Goal: Task Accomplishment & Management: Use online tool/utility

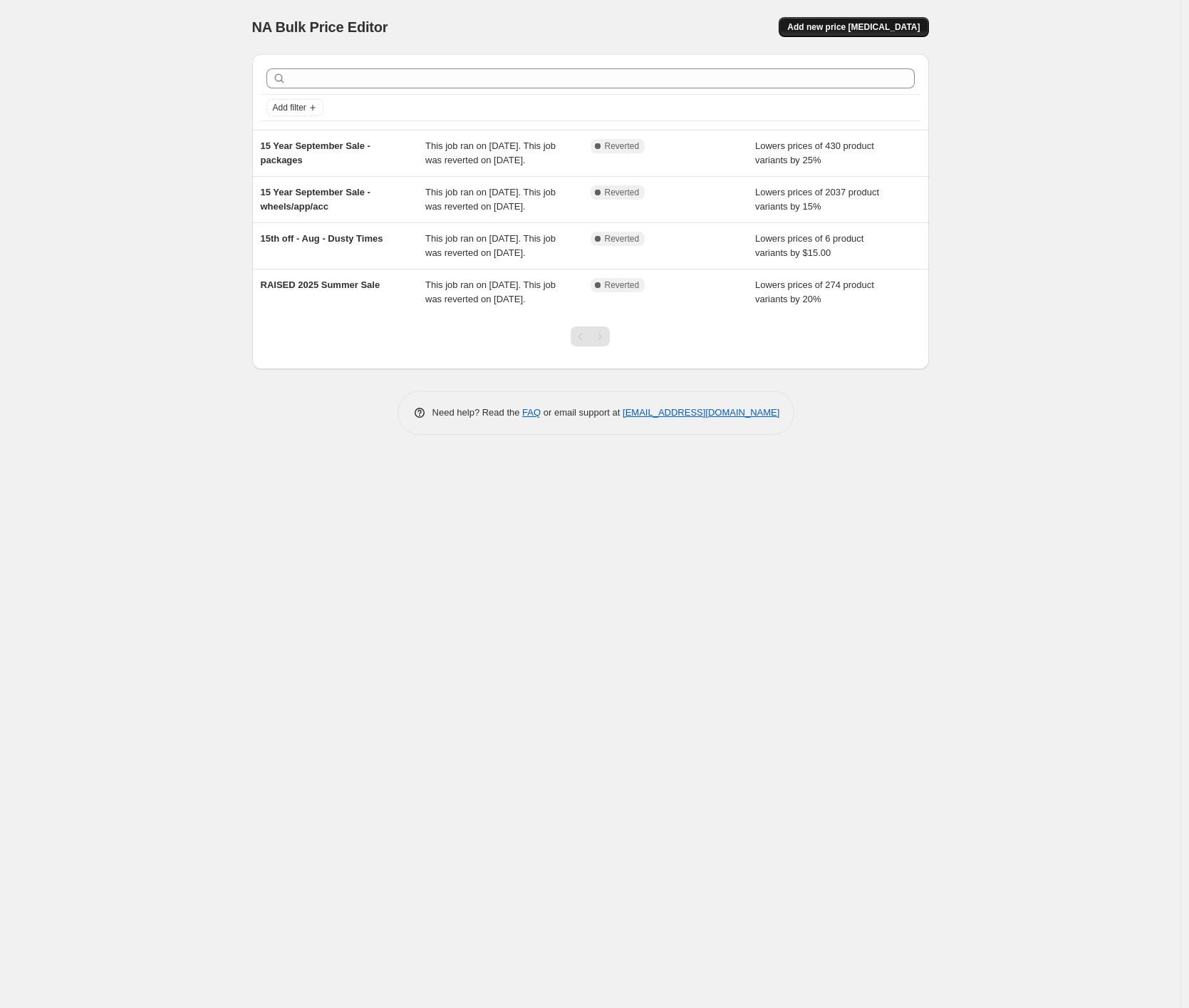
click at [848, 30] on span "Add new price [MEDICAL_DATA]" at bounding box center [854, 27] width 132 height 11
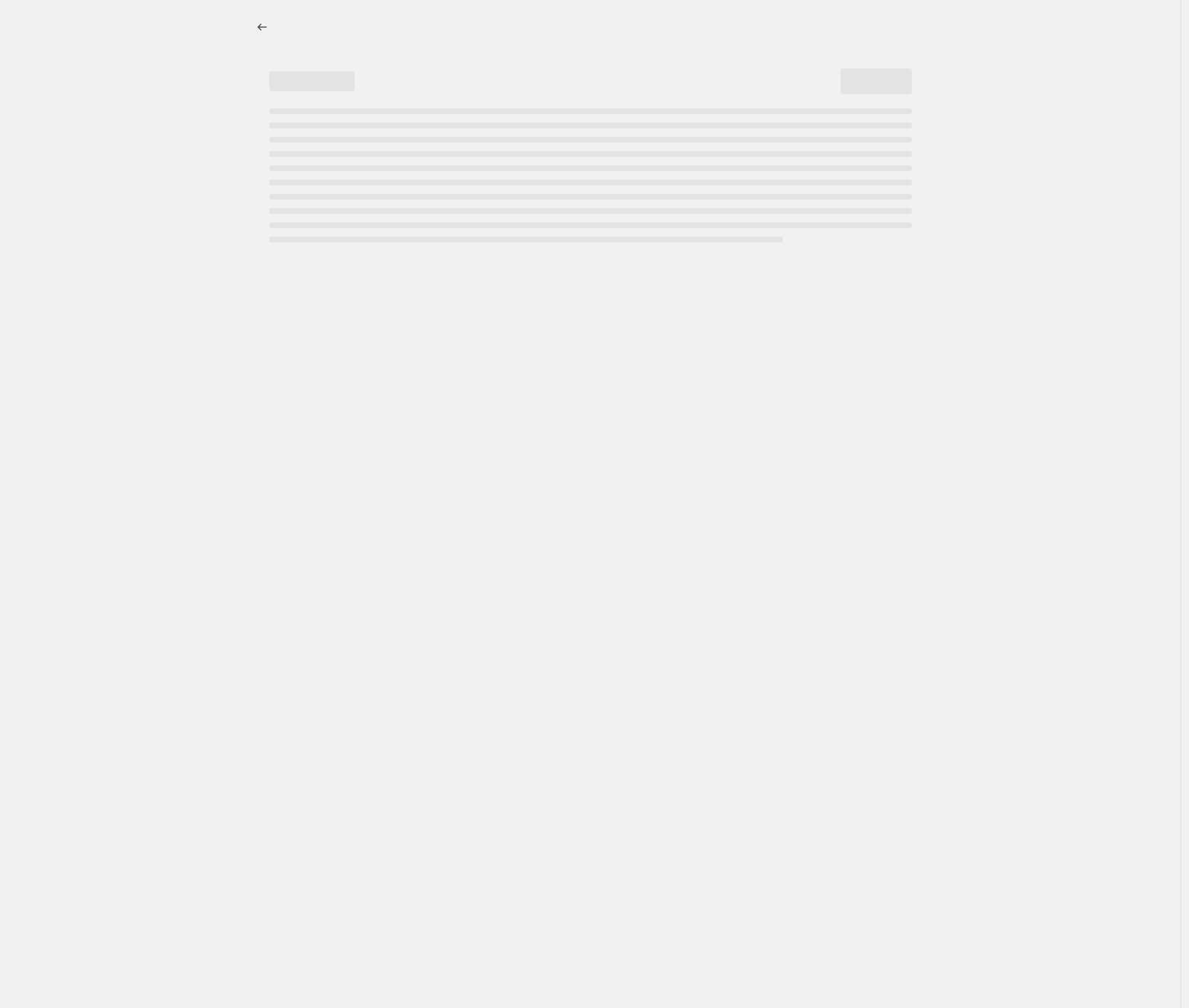
select select "percentage"
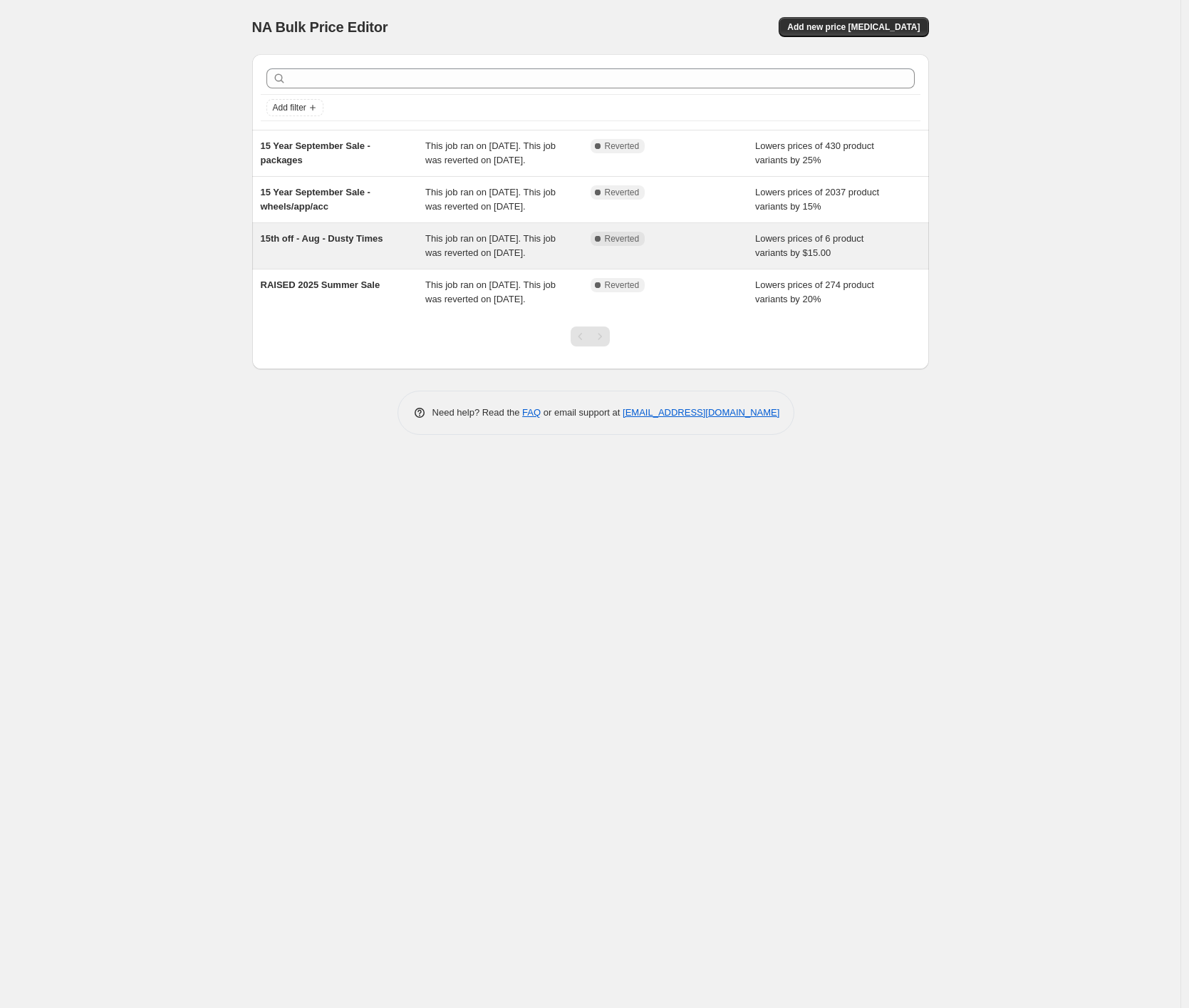
click at [401, 260] on div "15th off - Aug - Dusty Times" at bounding box center [344, 246] width 166 height 28
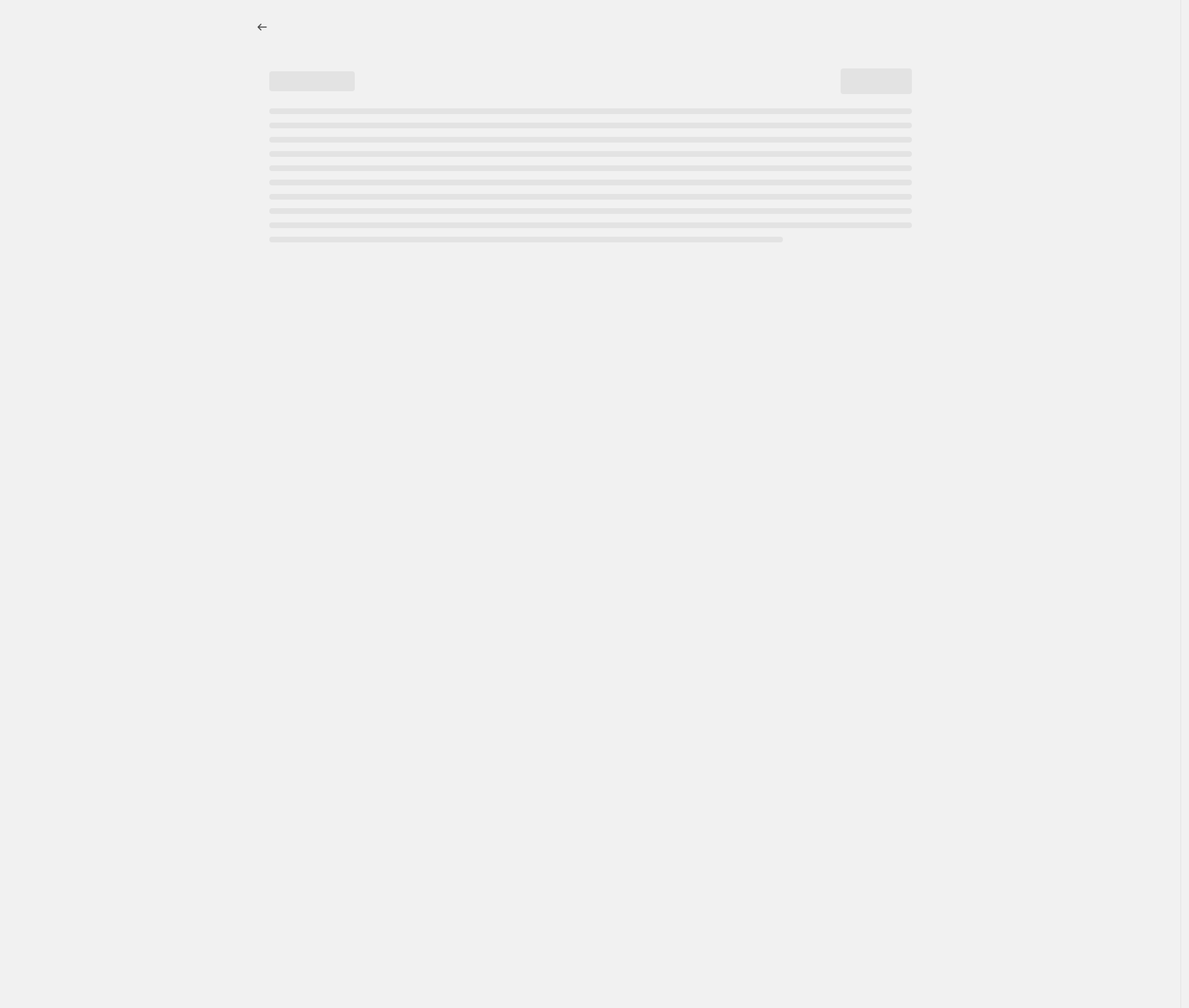
select select "by"
select select "collection"
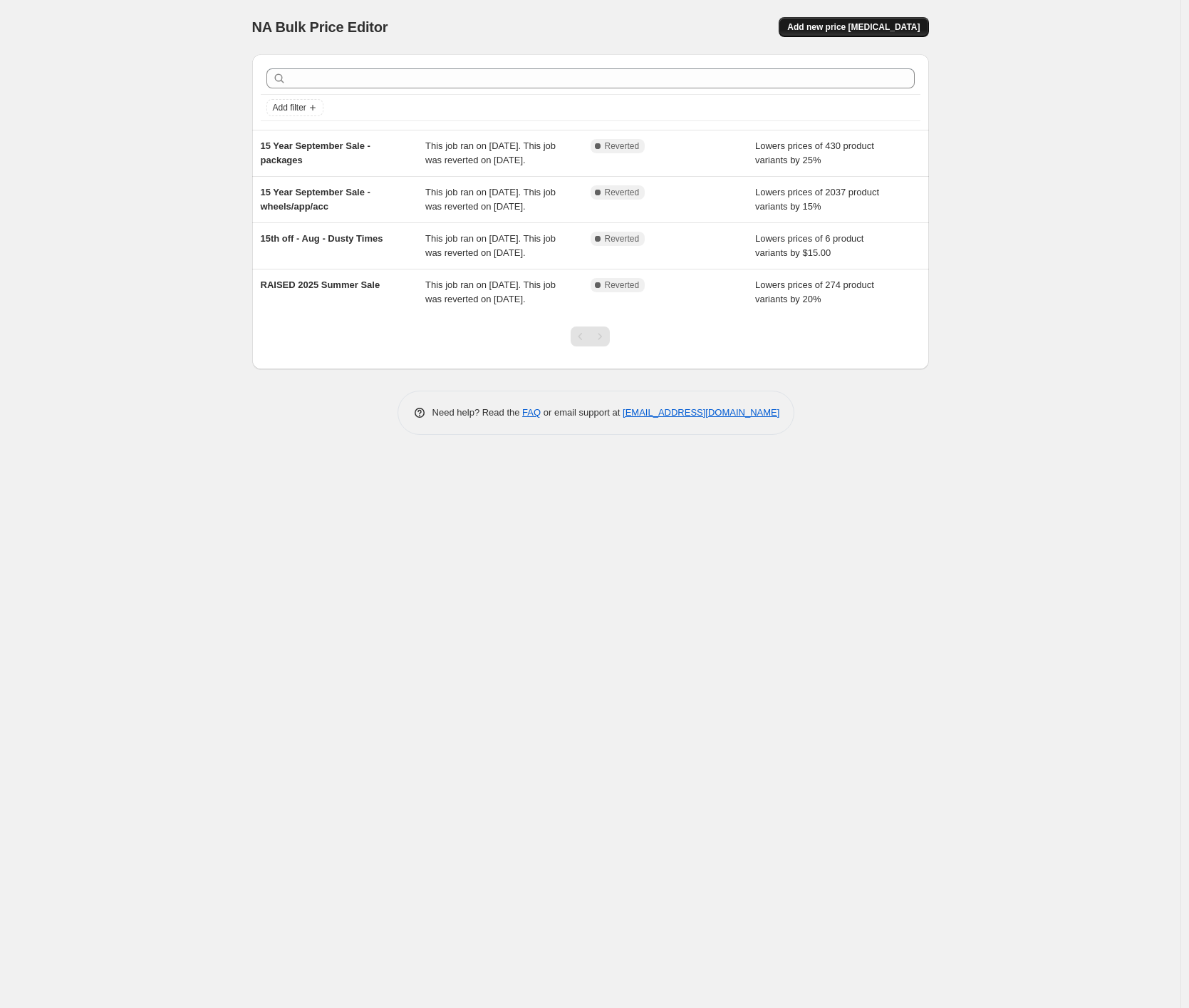
click at [893, 33] on button "Add new price [MEDICAL_DATA]" at bounding box center [854, 27] width 150 height 20
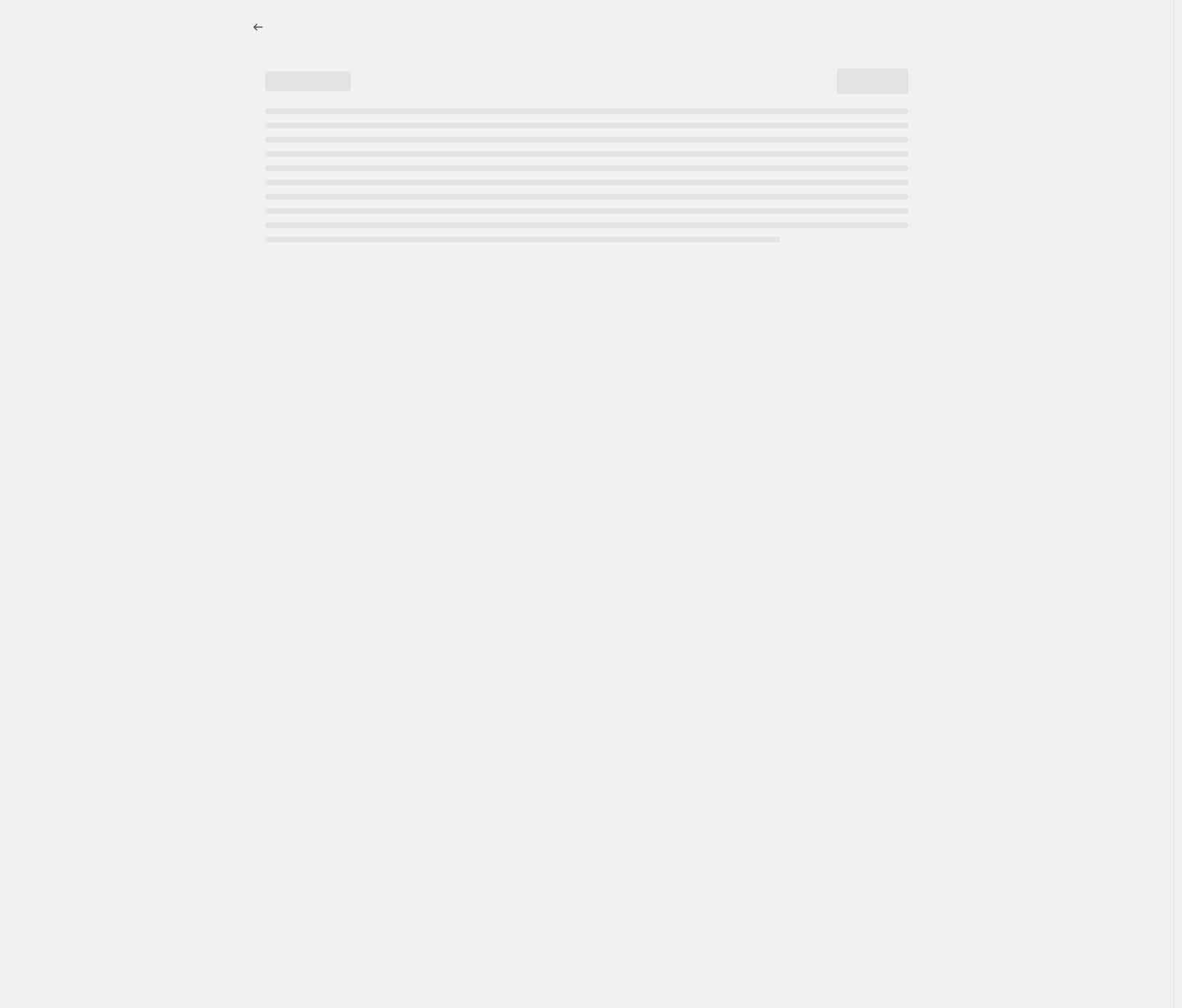
select select "percentage"
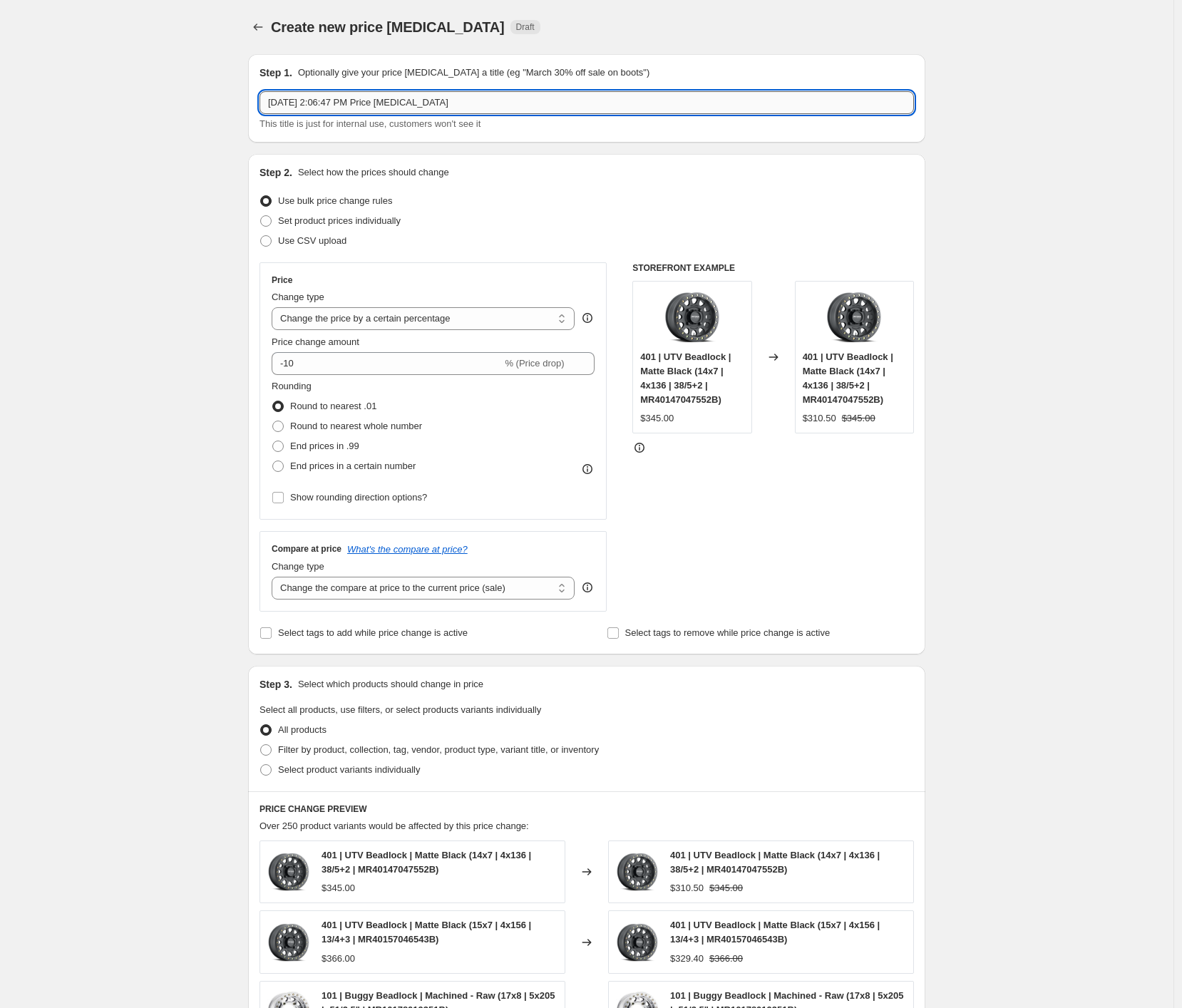
click at [482, 108] on input "[DATE] 2:06:47 PM Price [MEDICAL_DATA]" at bounding box center [587, 103] width 655 height 23
type input "[DATE] Wheel Cleaner"
click at [367, 215] on span "Set product prices individually" at bounding box center [339, 221] width 122 height 11
click at [261, 215] on input "Set product prices individually" at bounding box center [260, 215] width 1 height 1
radio input "true"
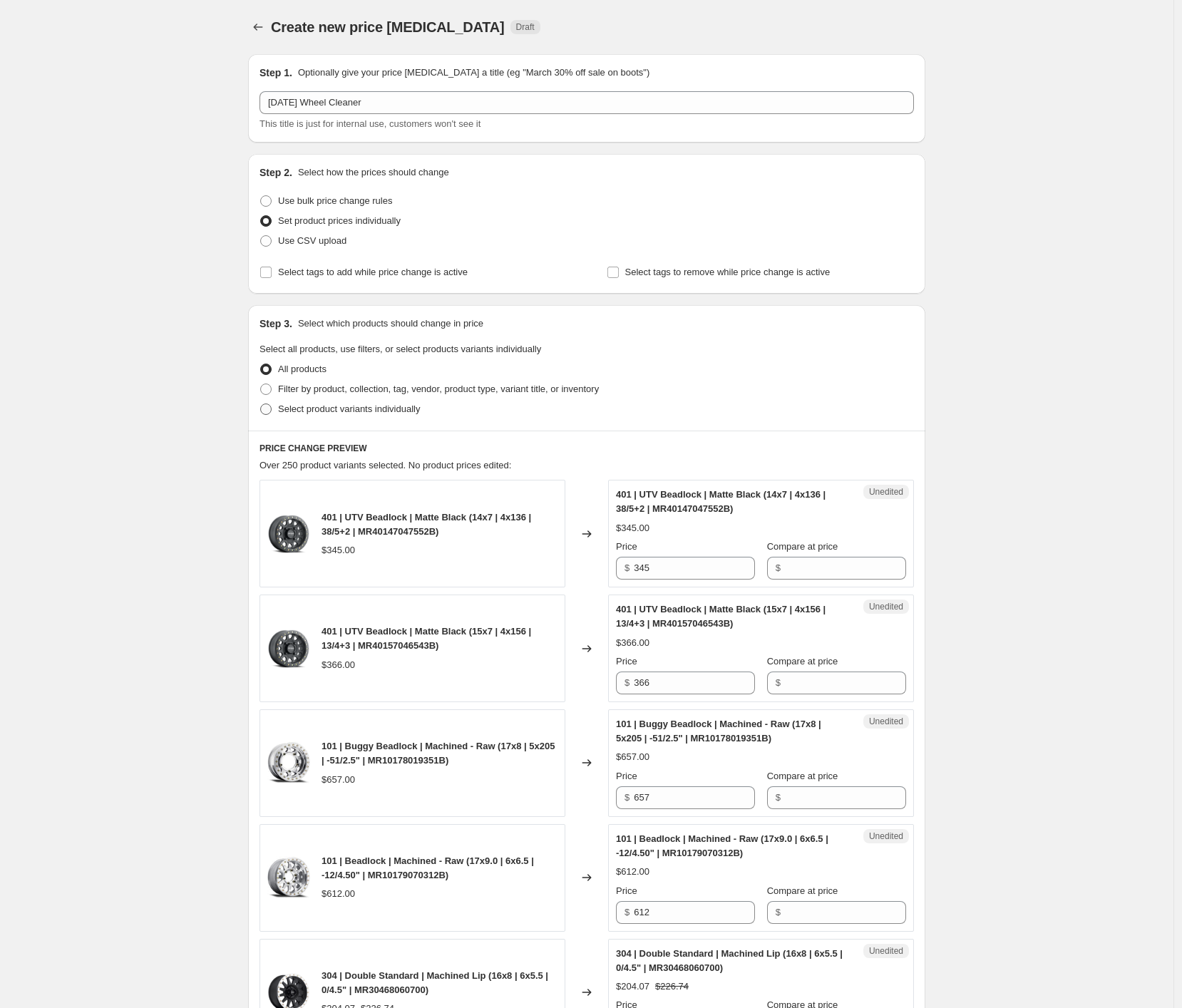
click at [365, 412] on span "Select product variants individually" at bounding box center [349, 409] width 142 height 11
click at [261, 404] on input "Select product variants individually" at bounding box center [260, 403] width 1 height 1
radio input "true"
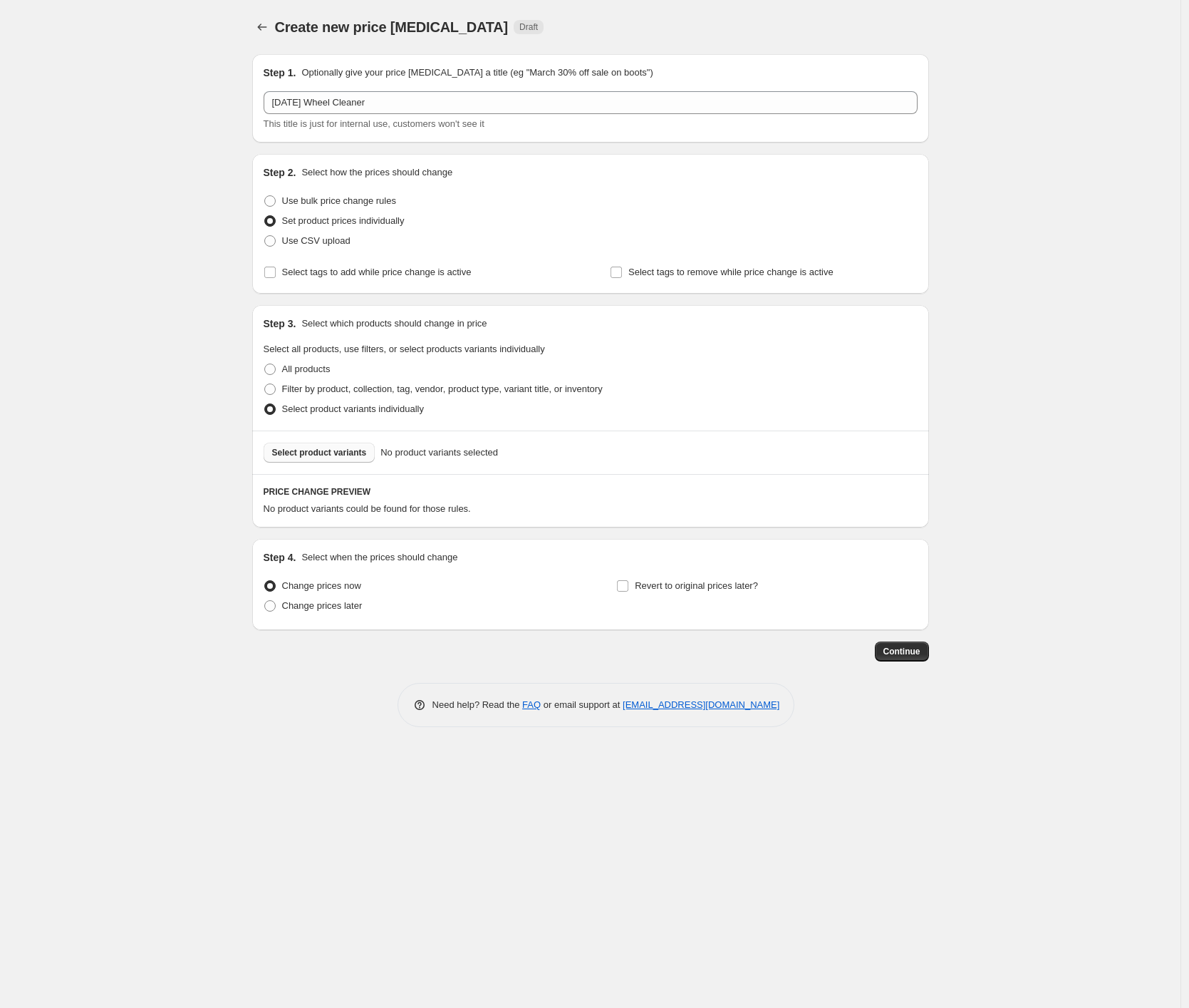
click at [356, 461] on button "Select product variants" at bounding box center [319, 452] width 112 height 20
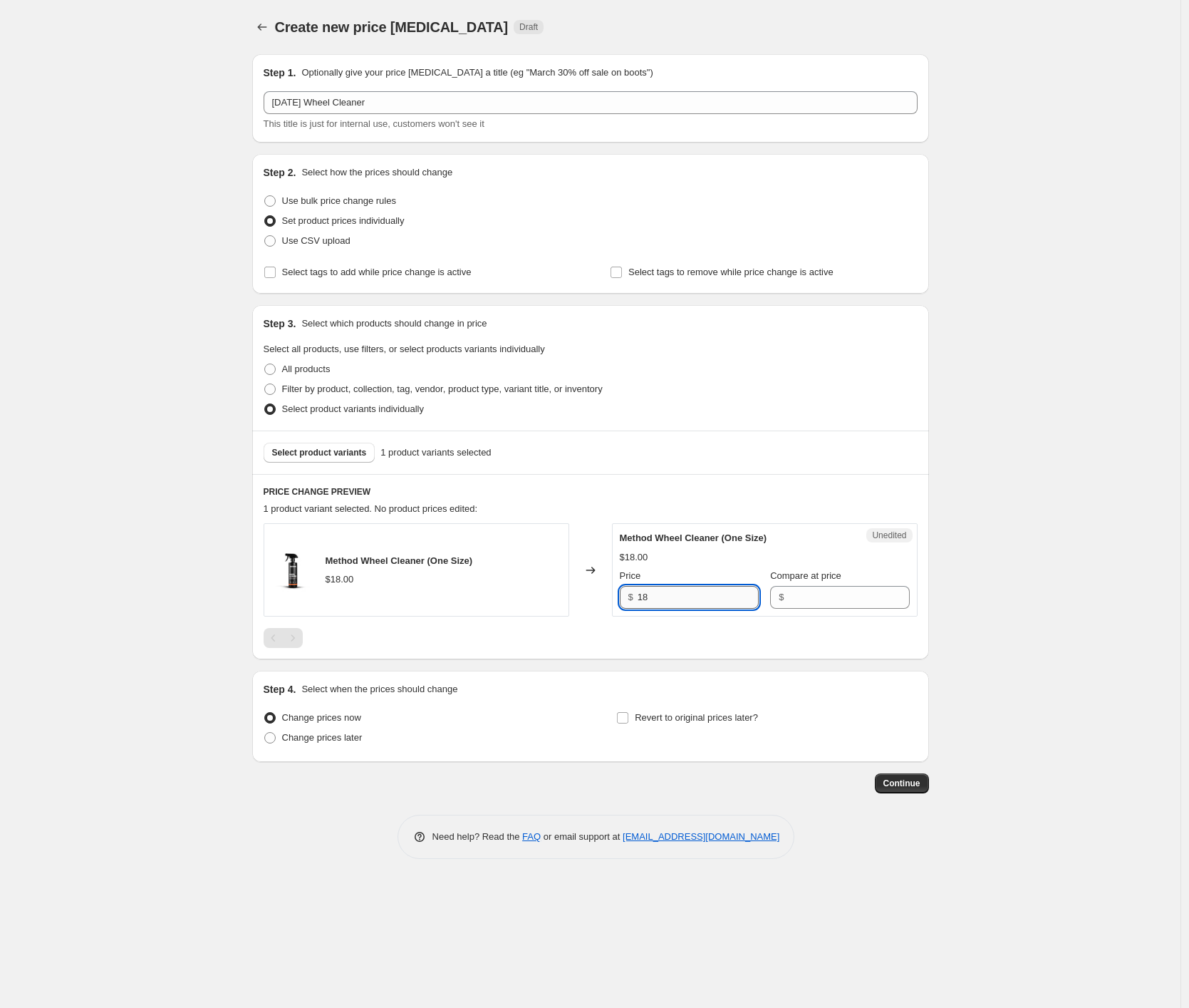
click at [696, 590] on input "18" at bounding box center [699, 597] width 121 height 23
type input "15"
type input "18"
click at [181, 696] on div "Create new price [MEDICAL_DATA]. This page is ready Create new price [MEDICAL_D…" at bounding box center [590, 504] width 1180 height 1008
click at [643, 275] on span "Select tags to remove while price change is active" at bounding box center [731, 272] width 205 height 11
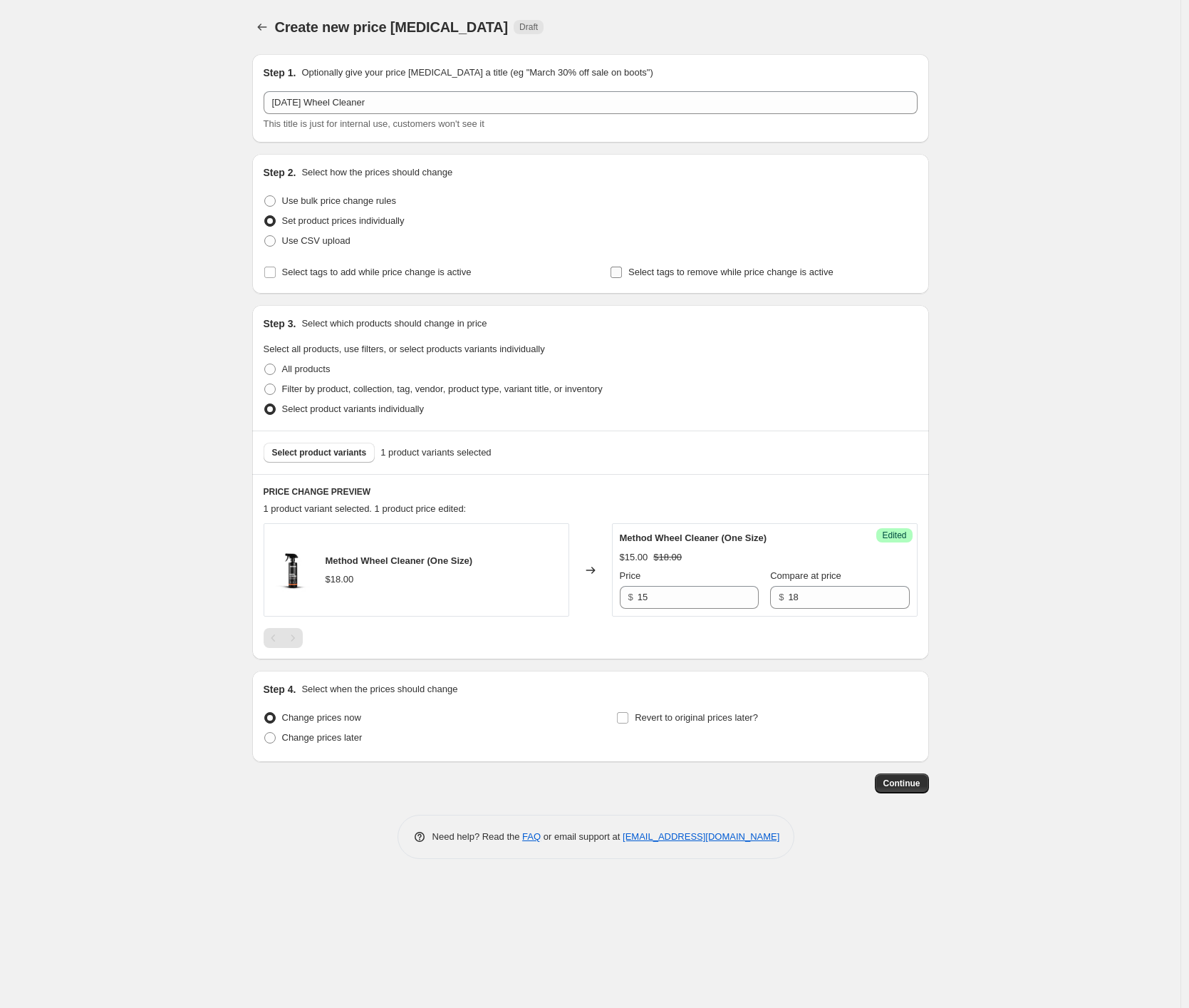
click at [622, 275] on input "Select tags to remove while price change is active" at bounding box center [616, 272] width 11 height 11
checkbox input "true"
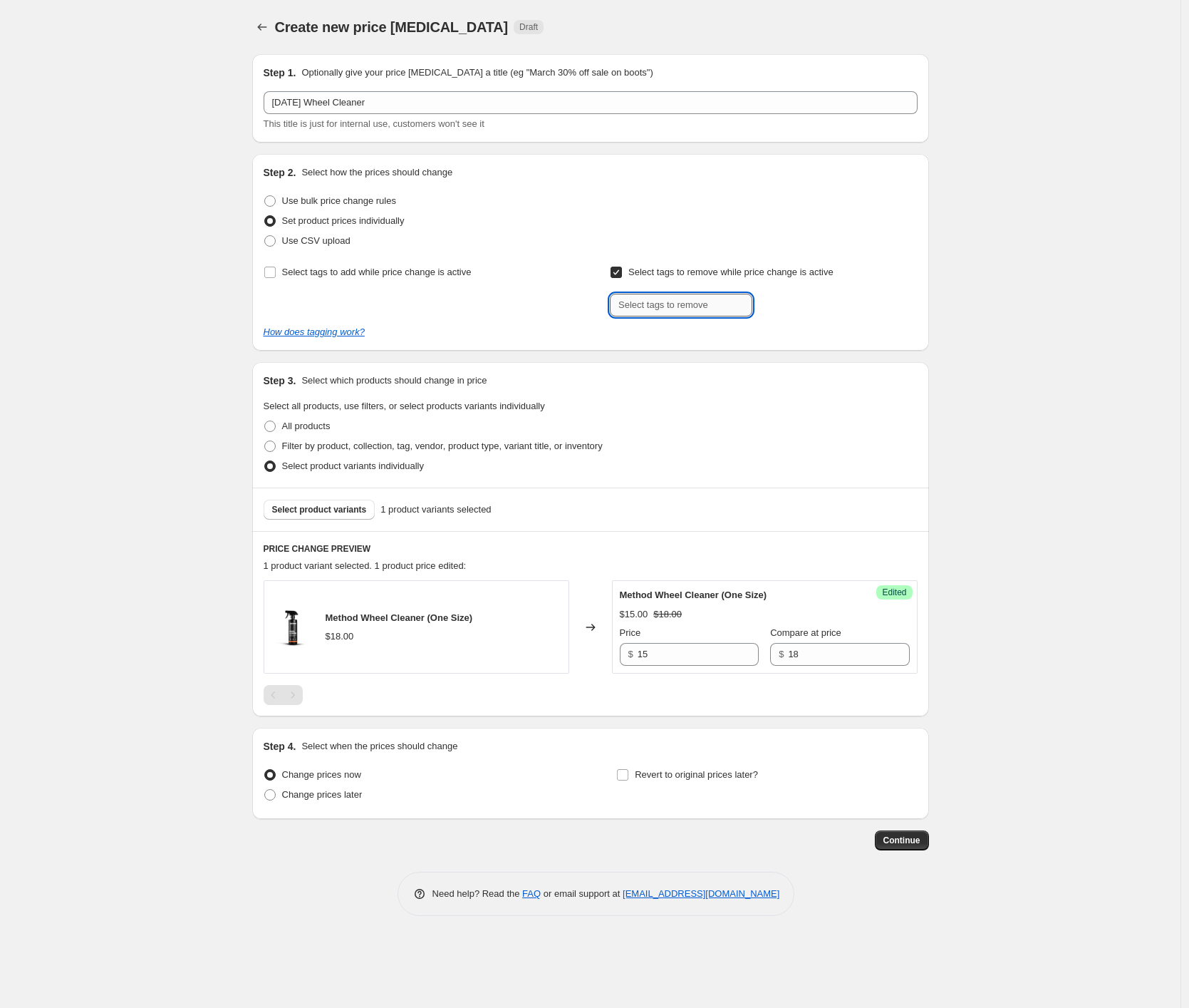
click at [669, 307] on input "text" at bounding box center [681, 304] width 143 height 23
type input "INF Discounts"
click at [610, 154] on button "Submit" at bounding box center [631, 161] width 41 height 15
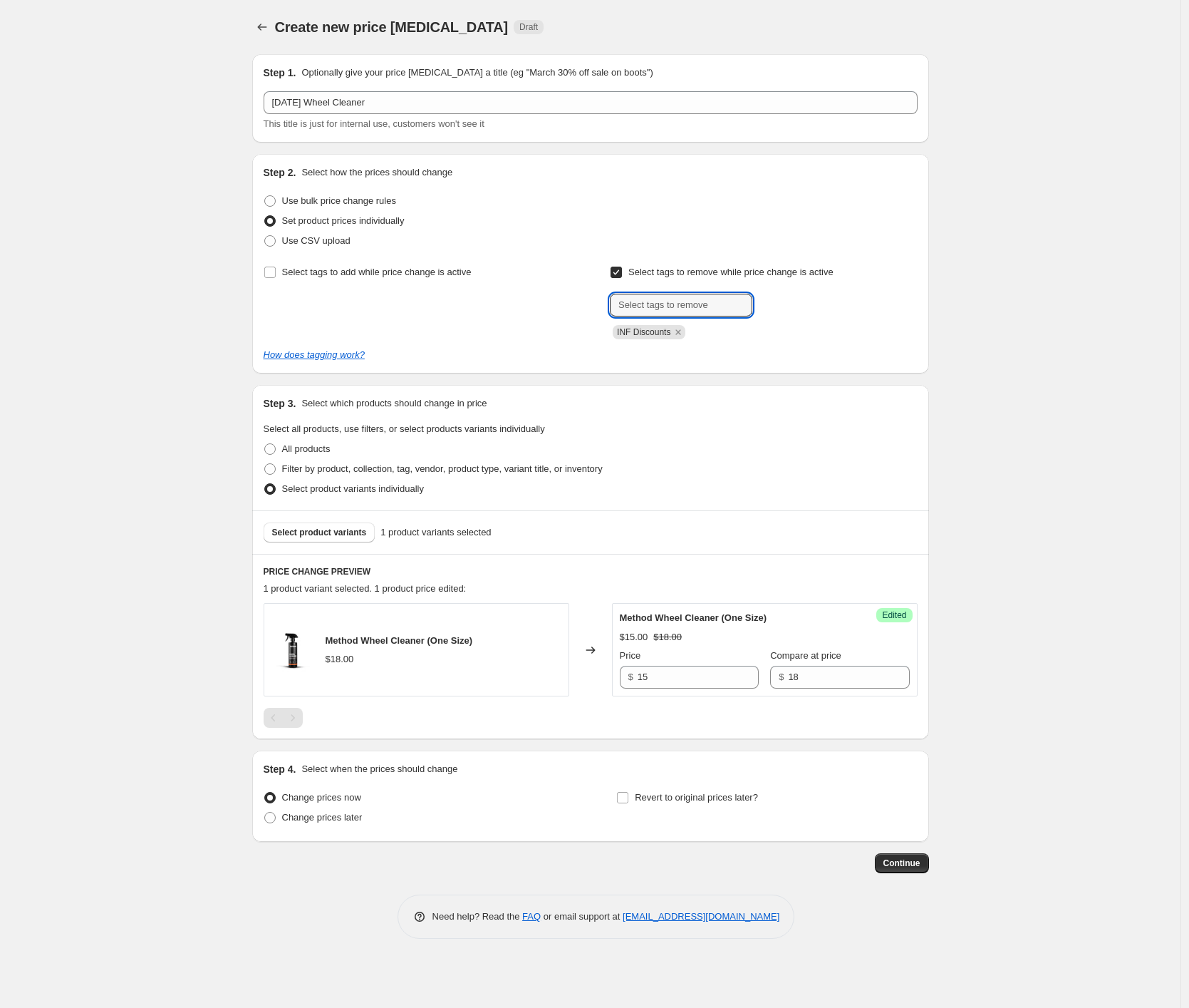
click at [995, 320] on div "Create new price [MEDICAL_DATA]. This page is ready Create new price [MEDICAL_D…" at bounding box center [590, 504] width 1180 height 1008
drag, startPoint x: 1067, startPoint y: 684, endPoint x: 1058, endPoint y: 684, distance: 9.0
click at [1067, 684] on div "Create new price [MEDICAL_DATA]. This page is ready Create new price [MEDICAL_D…" at bounding box center [590, 504] width 1180 height 1008
click at [991, 756] on div "Create new price [MEDICAL_DATA]. This page is ready Create new price [MEDICAL_D…" at bounding box center [590, 504] width 1180 height 1008
click at [335, 819] on span "Change prices later" at bounding box center [322, 817] width 80 height 11
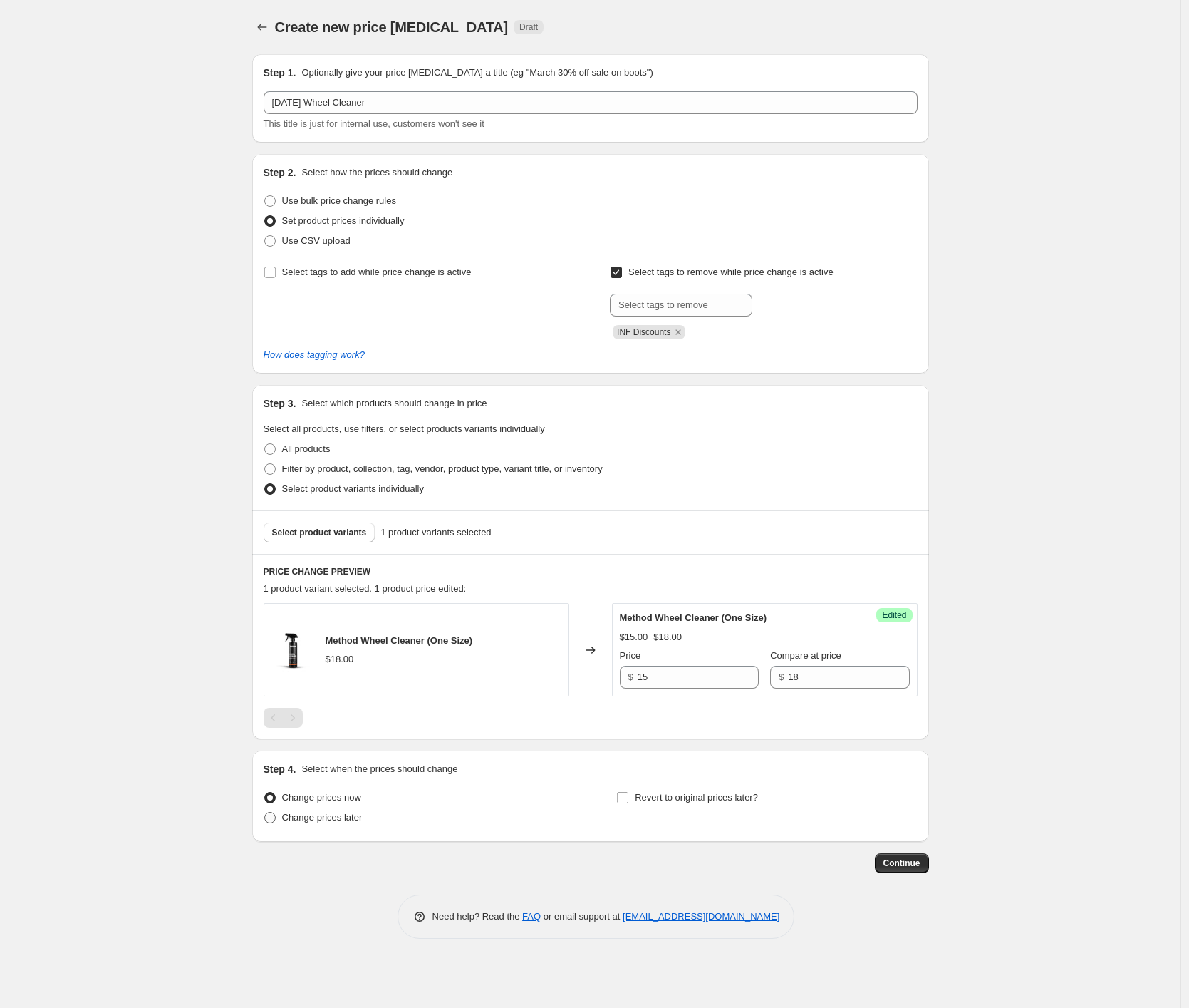
click at [265, 812] on input "Change prices later" at bounding box center [264, 812] width 1 height 1
radio input "true"
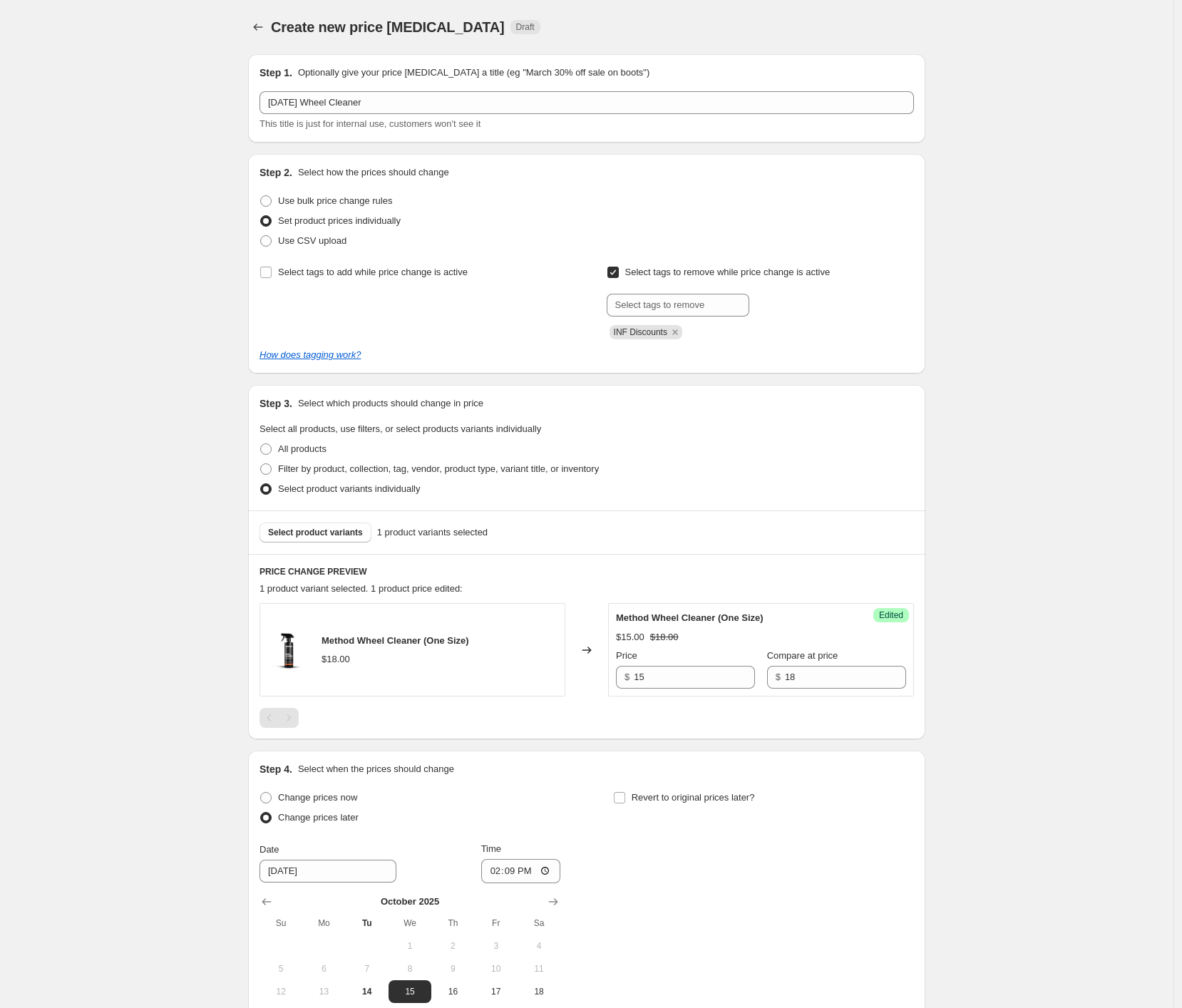
scroll to position [196, 0]
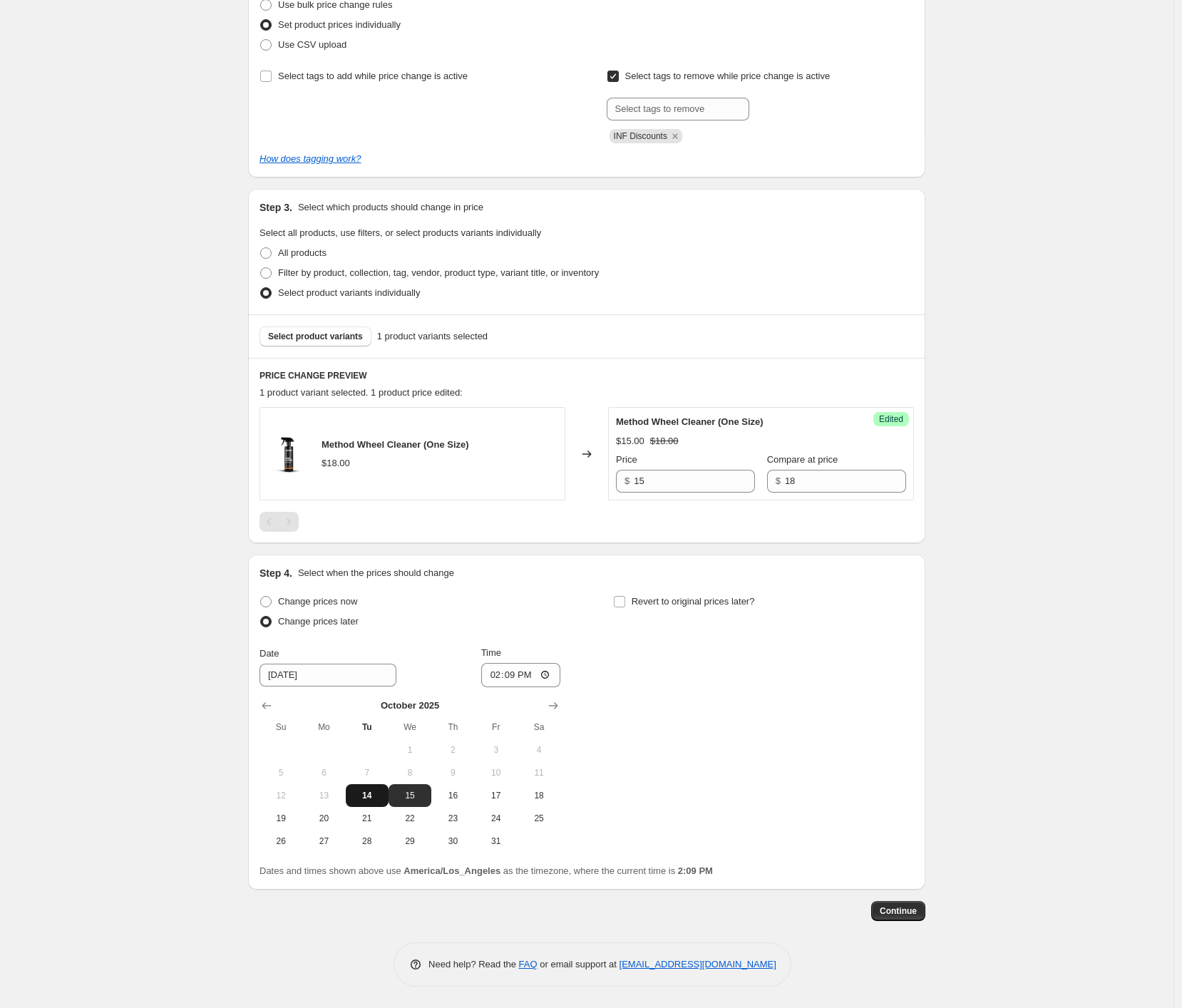
click at [380, 797] on span "14" at bounding box center [368, 795] width 32 height 11
type input "[DATE]"
click at [495, 674] on input "14:09" at bounding box center [521, 674] width 80 height 24
click at [507, 678] on input "23:09" at bounding box center [521, 674] width 80 height 24
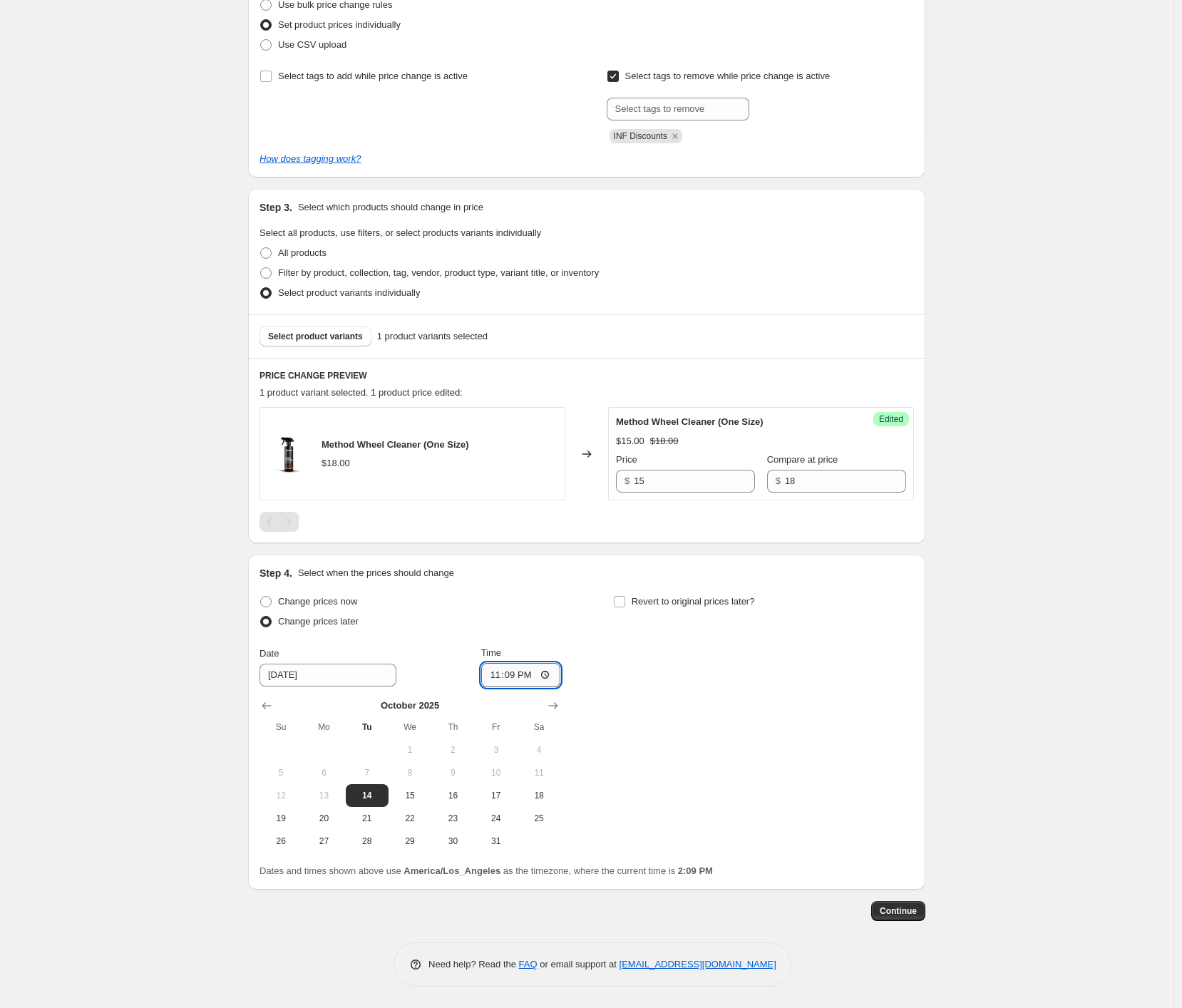
click at [507, 678] on input "23:09" at bounding box center [521, 674] width 80 height 24
type input "23:50"
click at [735, 599] on span "Revert to original prices later?" at bounding box center [694, 601] width 123 height 11
click at [626, 599] on input "Revert to original prices later?" at bounding box center [619, 601] width 11 height 11
checkbox input "true"
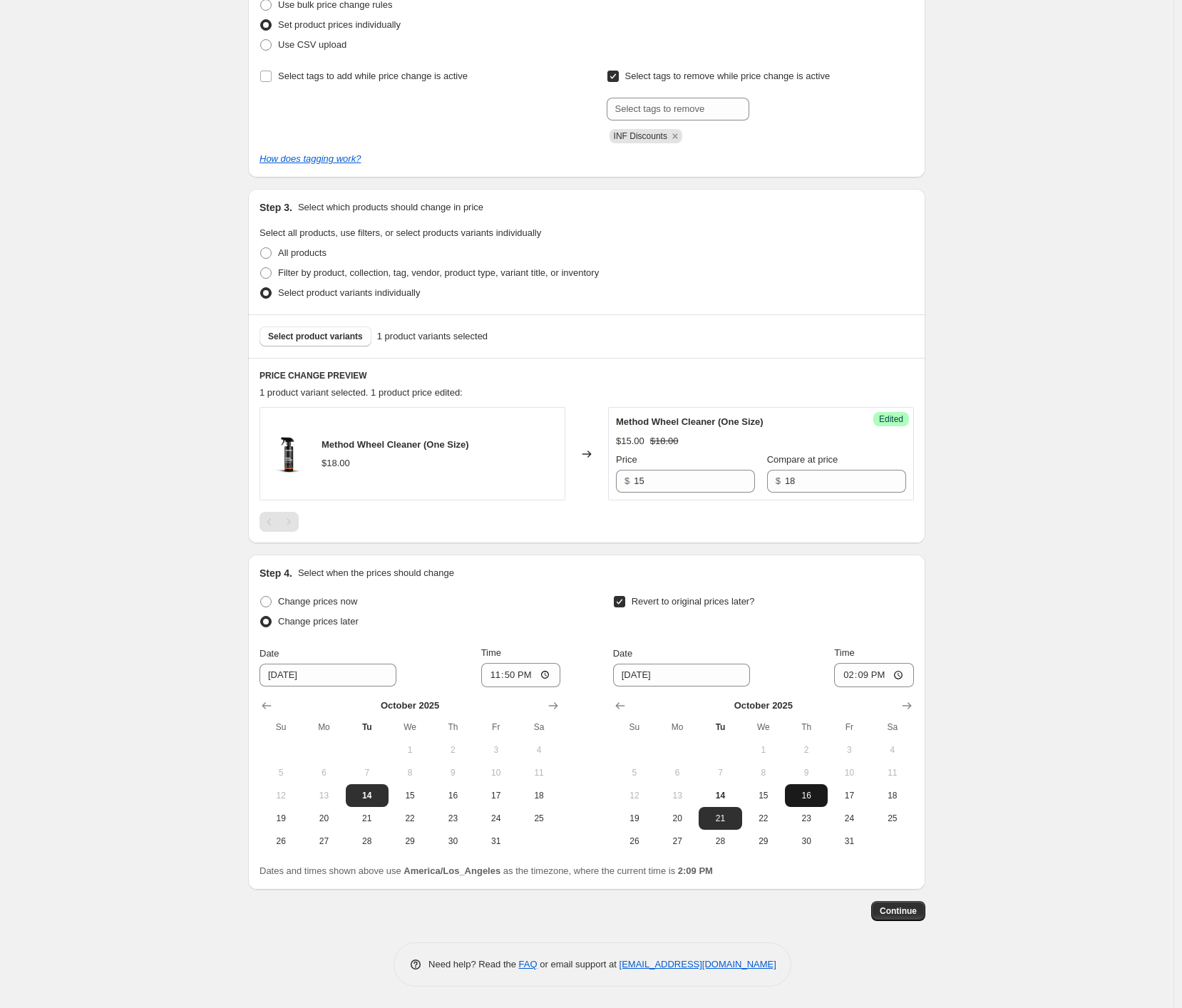
click at [810, 793] on span "16" at bounding box center [806, 795] width 32 height 11
type input "[DATE]"
click at [844, 672] on input "14:09" at bounding box center [873, 674] width 80 height 24
click at [882, 673] on input "12:05" at bounding box center [873, 674] width 80 height 24
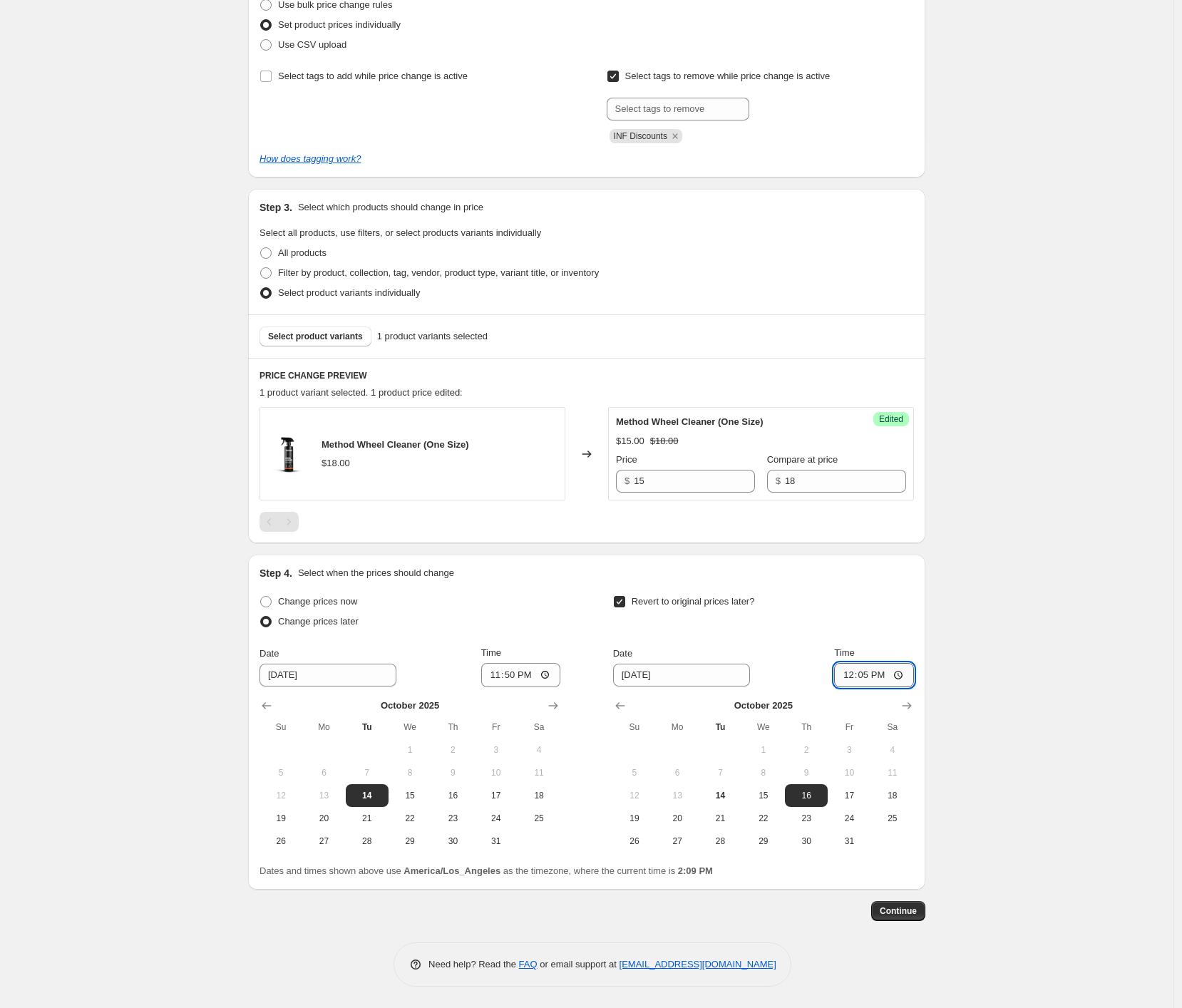
type input "00:05"
click at [972, 665] on div "Create new price [MEDICAL_DATA]. This page is ready Create new price [MEDICAL_D…" at bounding box center [586, 405] width 1173 height 1204
click at [898, 911] on span "Continue" at bounding box center [898, 911] width 37 height 11
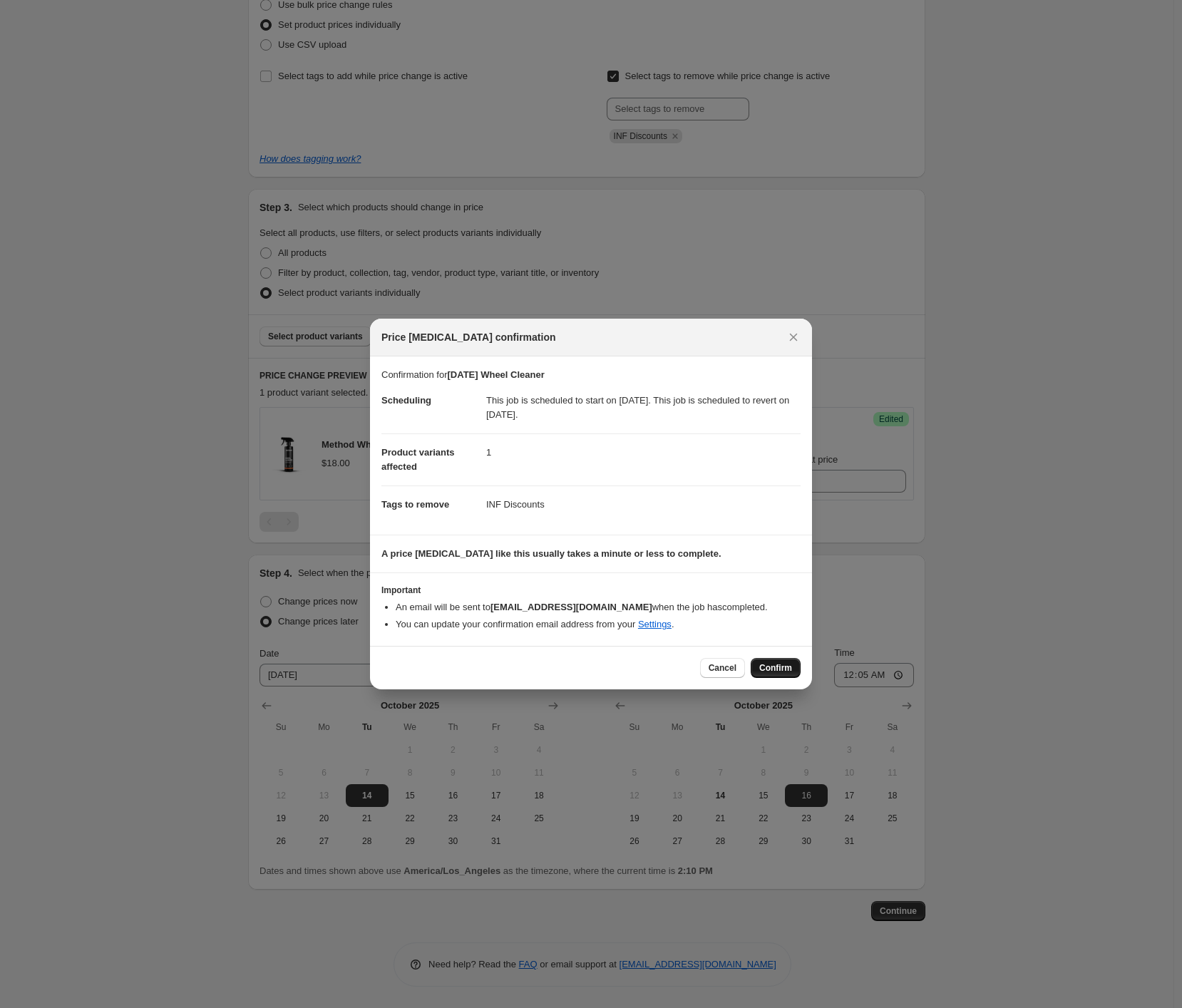
click at [785, 671] on span "Confirm" at bounding box center [776, 668] width 33 height 11
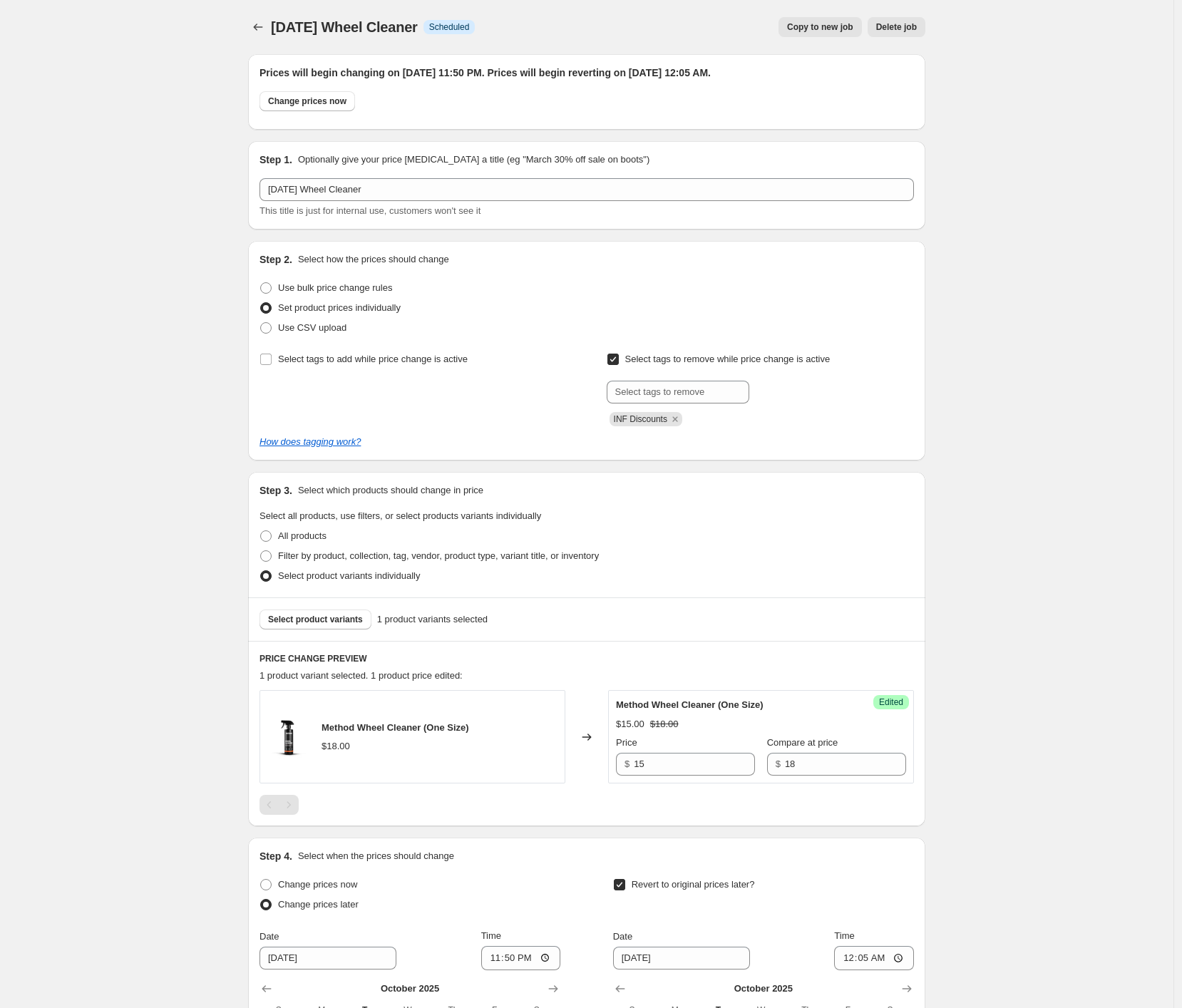
scroll to position [196, 0]
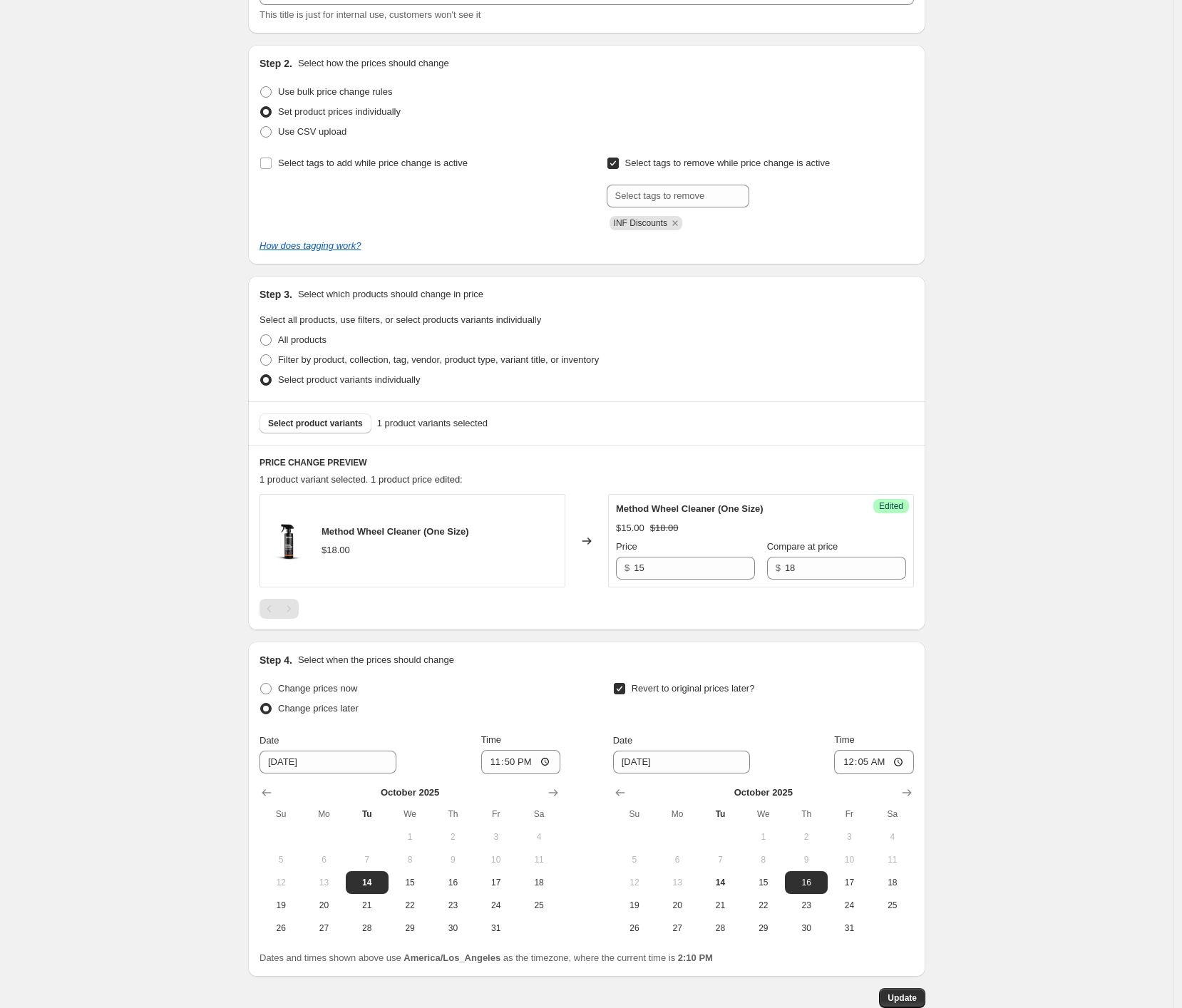
click at [1037, 424] on div "[DATE] Wheel Cleaner. This page is ready [DATE] Wheel Cleaner Info Scheduled Co…" at bounding box center [586, 449] width 1173 height 1291
drag, startPoint x: 1110, startPoint y: 66, endPoint x: 1124, endPoint y: 0, distance: 67.5
click at [1110, 65] on div "[DATE] Wheel Cleaner. This page is ready [DATE] Wheel Cleaner Info Scheduled Co…" at bounding box center [586, 449] width 1173 height 1291
drag, startPoint x: 103, startPoint y: 137, endPoint x: 31, endPoint y: 114, distance: 75.6
click at [93, 132] on div "[DATE] Wheel Cleaner. This page is ready [DATE] Wheel Cleaner Info Scheduled Co…" at bounding box center [586, 449] width 1173 height 1291
